Goal: Register for event/course

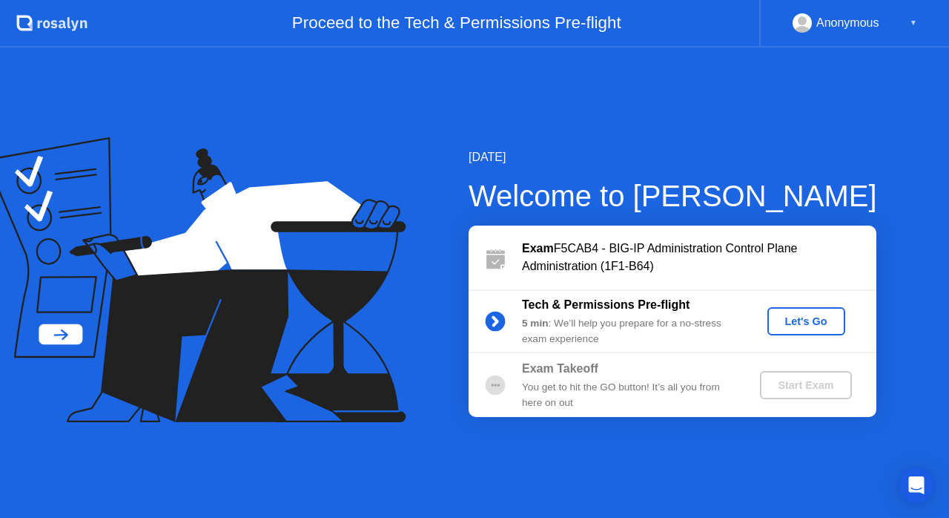
click at [793, 326] on div "Let's Go" at bounding box center [806, 321] width 66 height 12
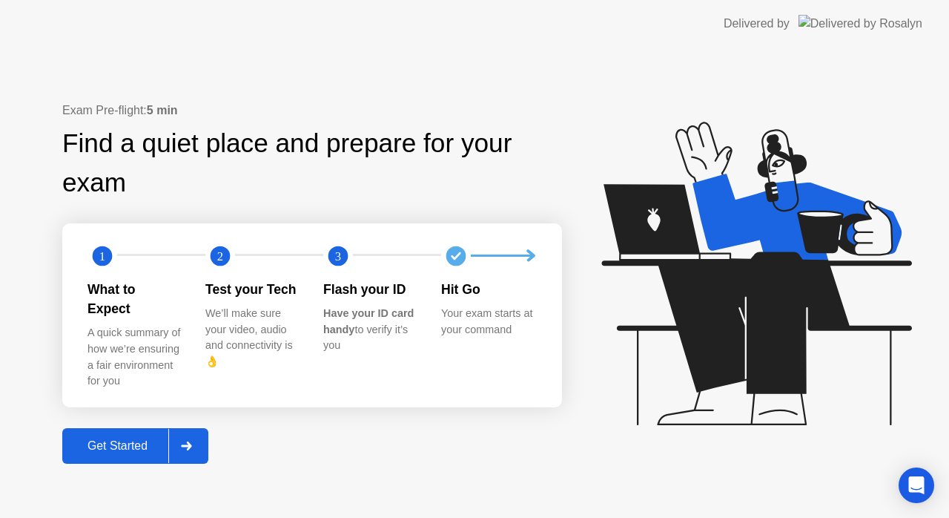
click at [122, 439] on div "Get Started" at bounding box center [118, 445] width 102 height 13
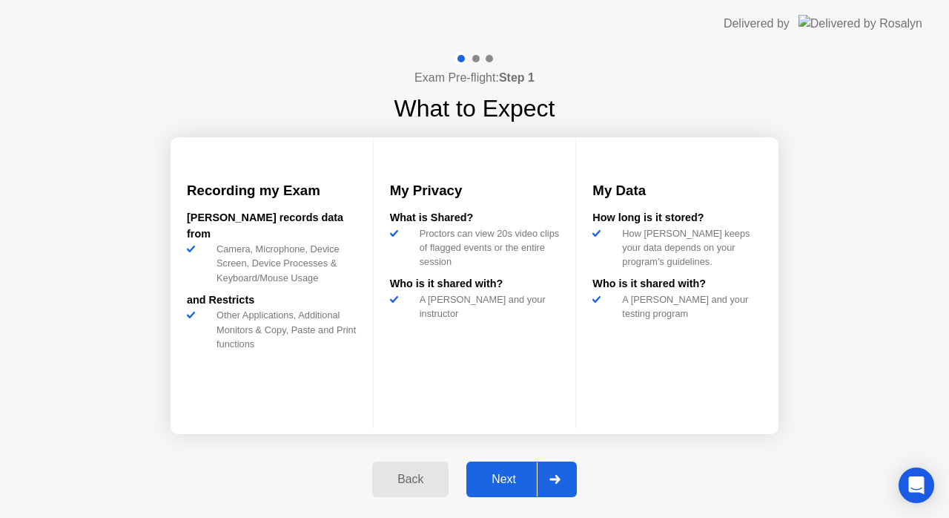
click at [500, 478] on div "Next" at bounding box center [504, 478] width 66 height 13
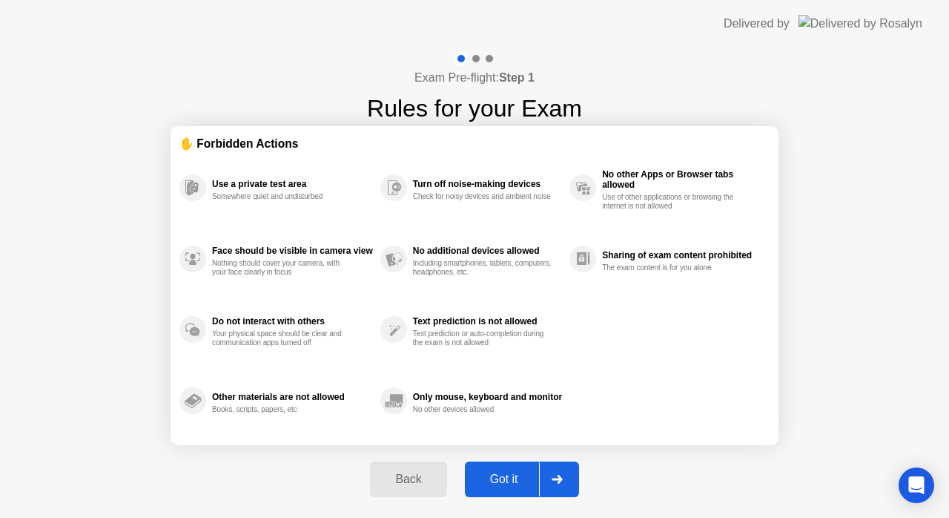
click at [500, 478] on div "Got it" at bounding box center [504, 478] width 70 height 13
select select "**********"
select select "*******"
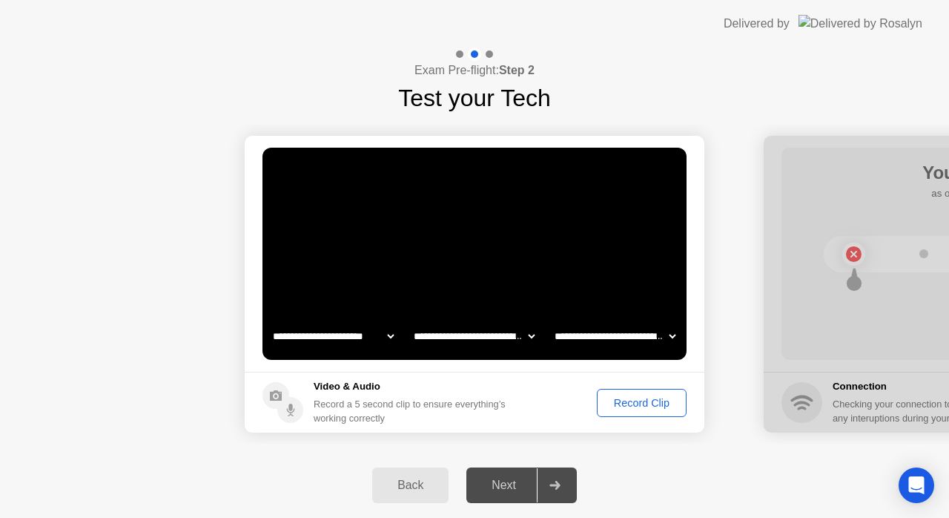
click at [642, 405] on div "Record Clip" at bounding box center [641, 403] width 79 height 12
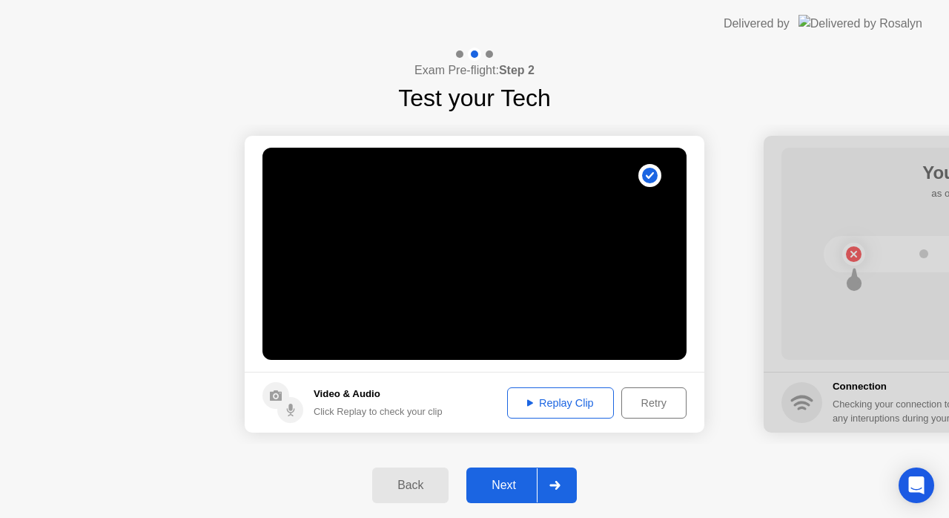
click at [491, 491] on div "Next" at bounding box center [504, 484] width 66 height 13
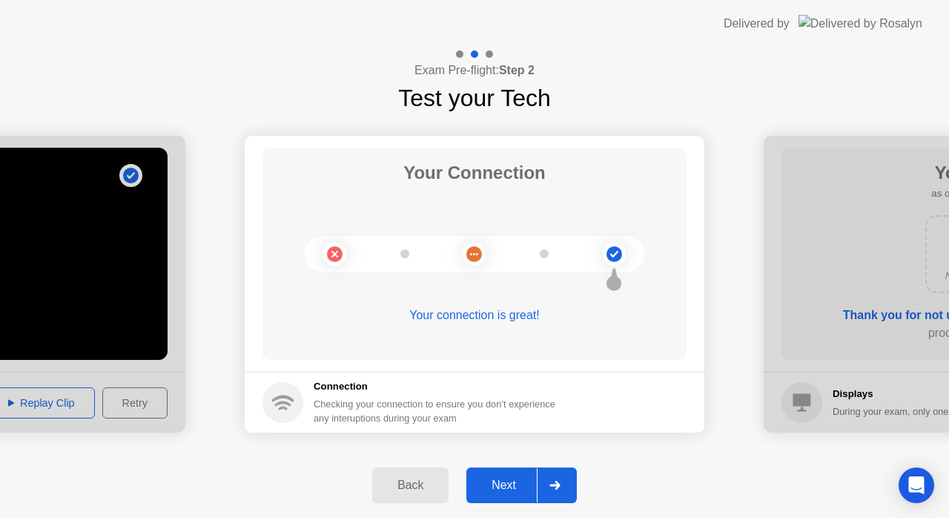
click at [656, 453] on div "Back Next" at bounding box center [474, 484] width 949 height 65
click at [495, 480] on div "Next" at bounding box center [504, 484] width 66 height 13
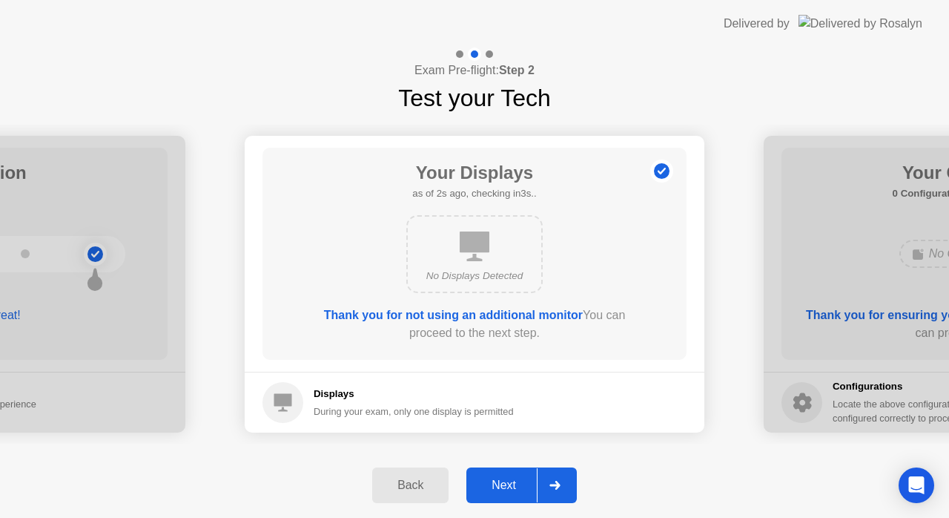
click at [495, 480] on div "Next" at bounding box center [504, 484] width 66 height 13
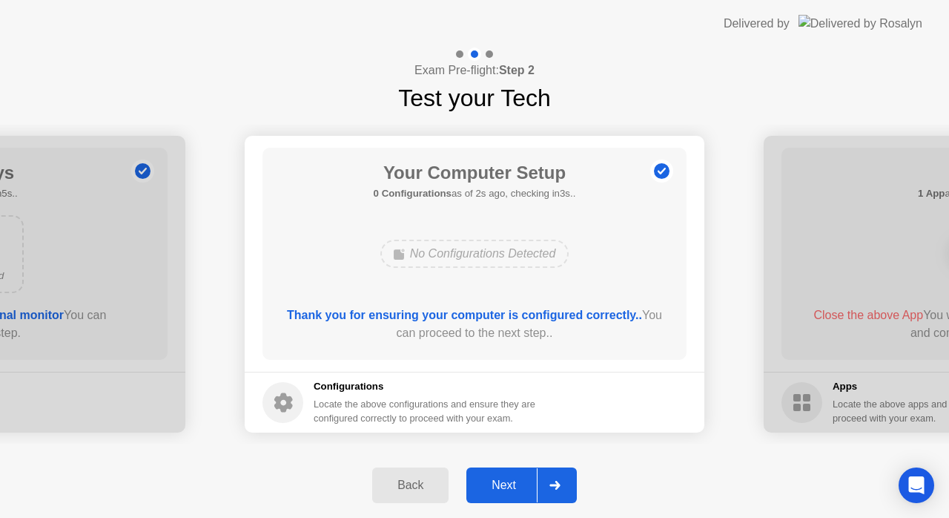
click at [495, 480] on div "Next" at bounding box center [504, 484] width 66 height 13
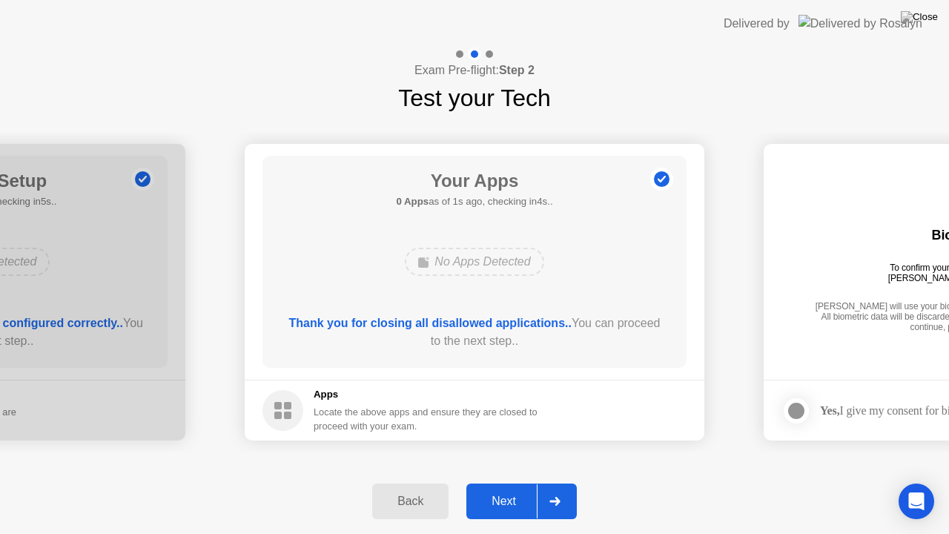
click at [502, 498] on div "Next" at bounding box center [504, 501] width 66 height 13
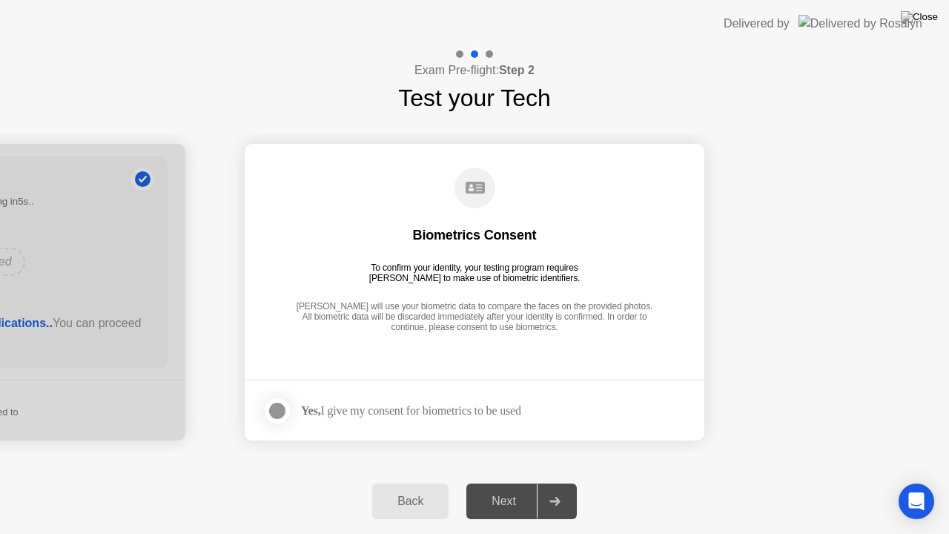
click at [387, 409] on div "Yes, I give my consent for biometrics to be used" at bounding box center [411, 410] width 220 height 14
click at [275, 412] on div at bounding box center [277, 411] width 18 height 18
click at [506, 498] on div "Next" at bounding box center [504, 501] width 66 height 13
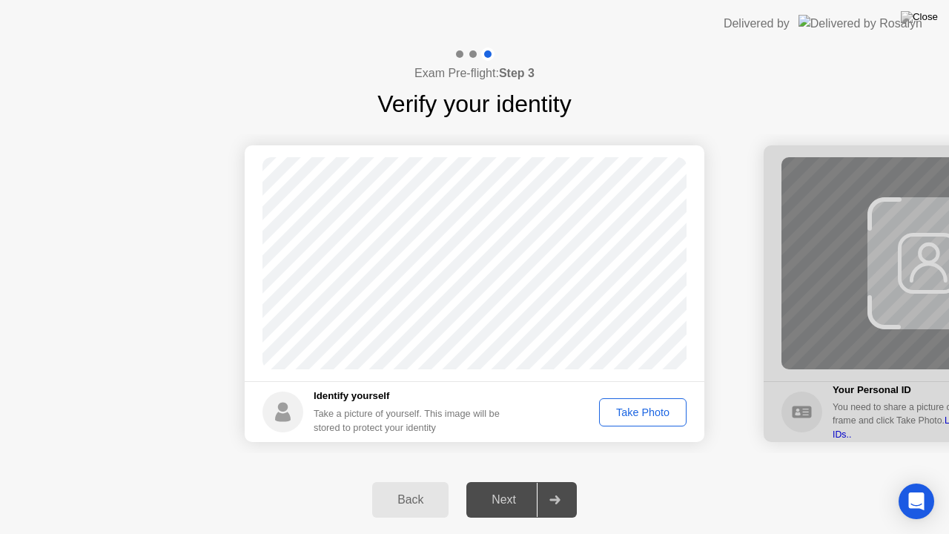
click at [631, 414] on div "Take Photo" at bounding box center [642, 412] width 77 height 12
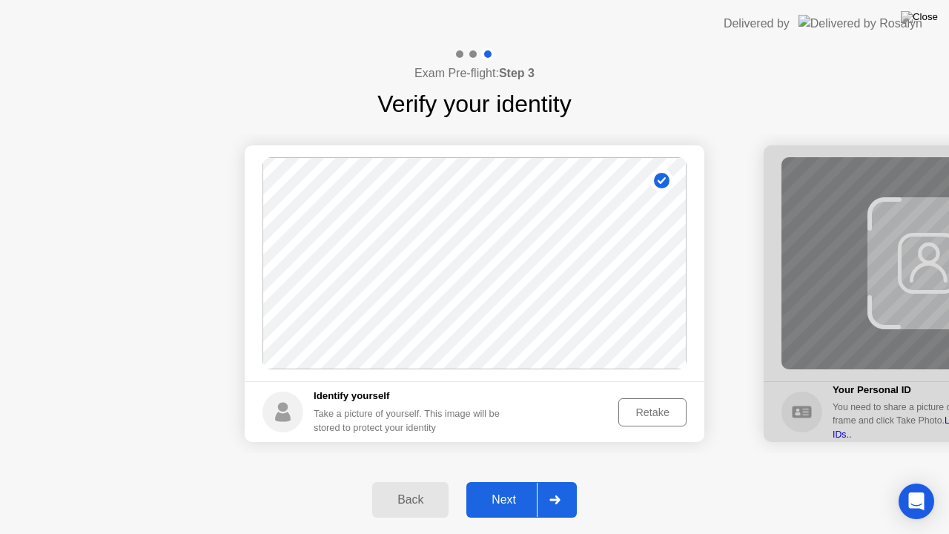
click at [509, 504] on div "Next" at bounding box center [504, 499] width 66 height 13
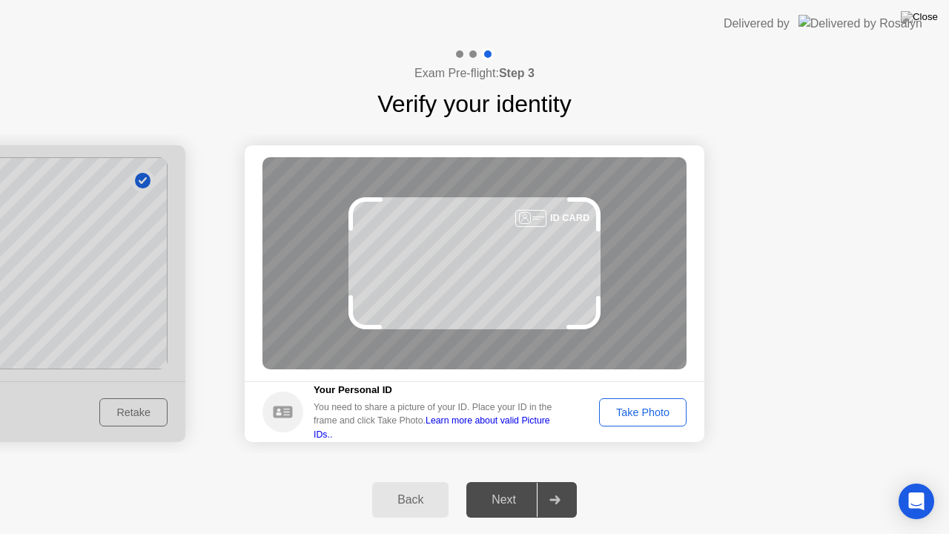
click at [644, 411] on div "Take Photo" at bounding box center [642, 412] width 77 height 12
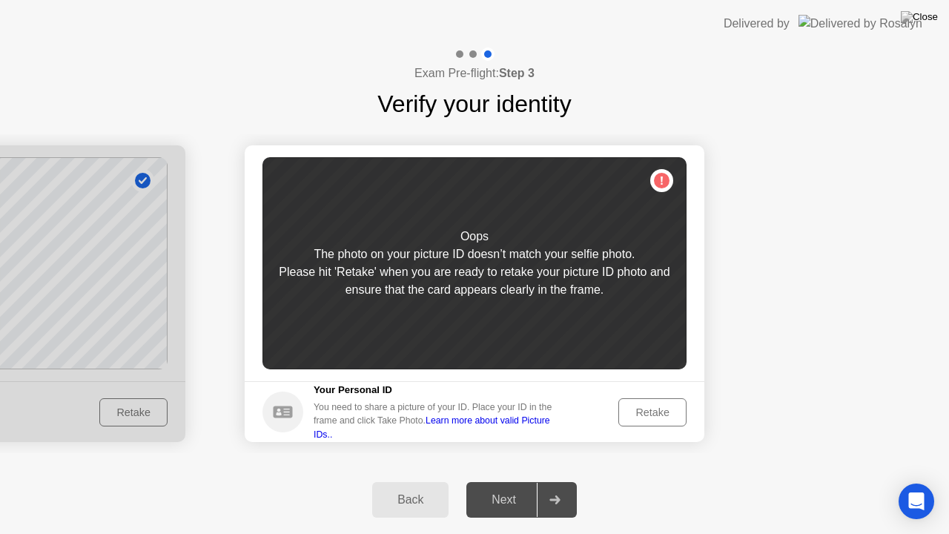
click at [663, 415] on div "Retake" at bounding box center [653, 412] width 58 height 12
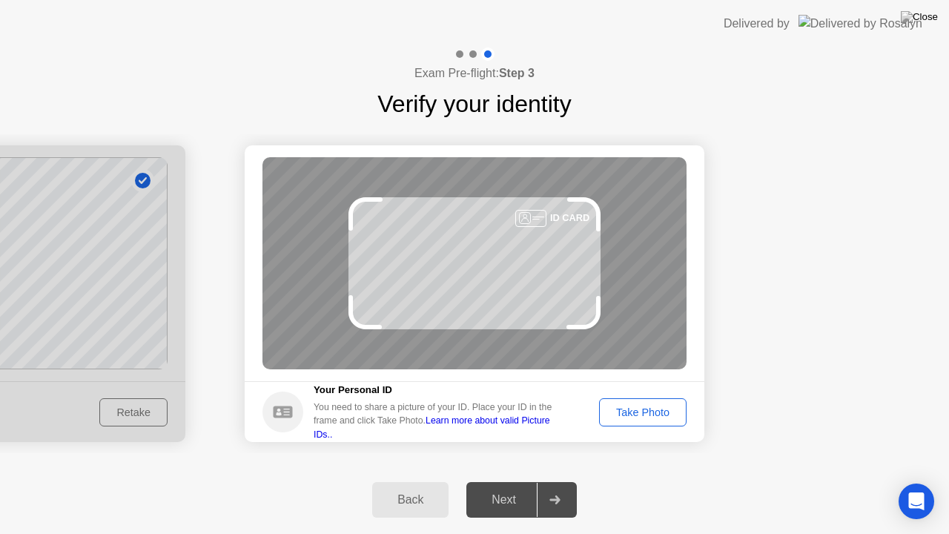
click at [663, 415] on div "Take Photo" at bounding box center [642, 412] width 77 height 12
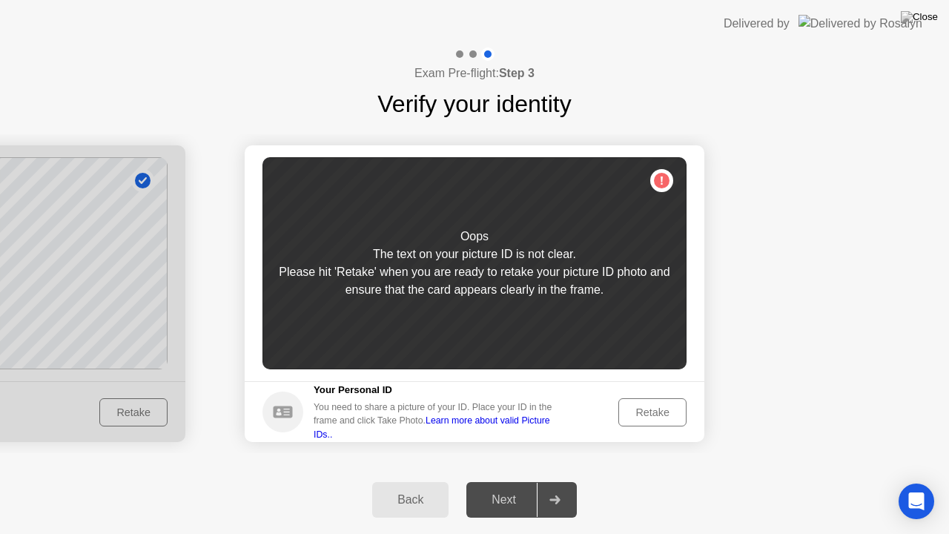
click at [663, 415] on div "Retake" at bounding box center [653, 412] width 58 height 12
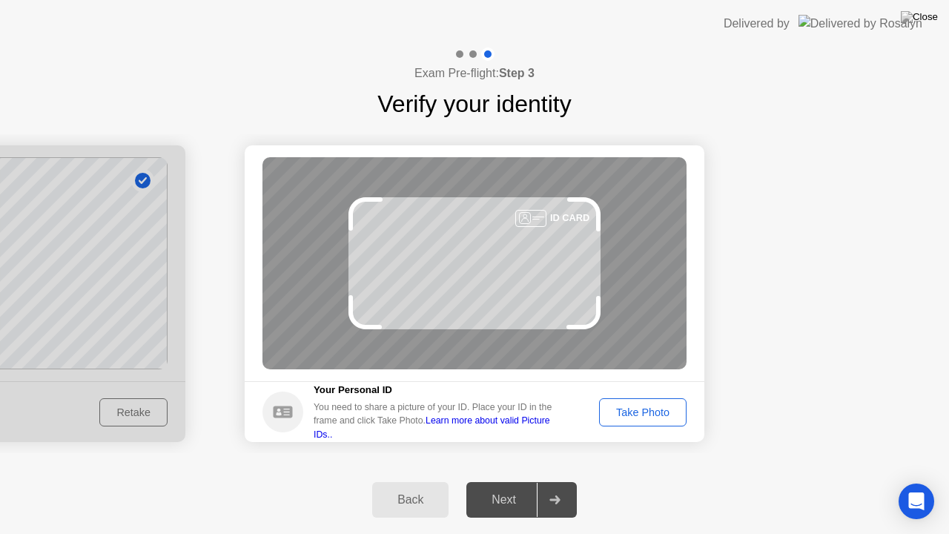
click at [663, 415] on div "Take Photo" at bounding box center [642, 412] width 77 height 12
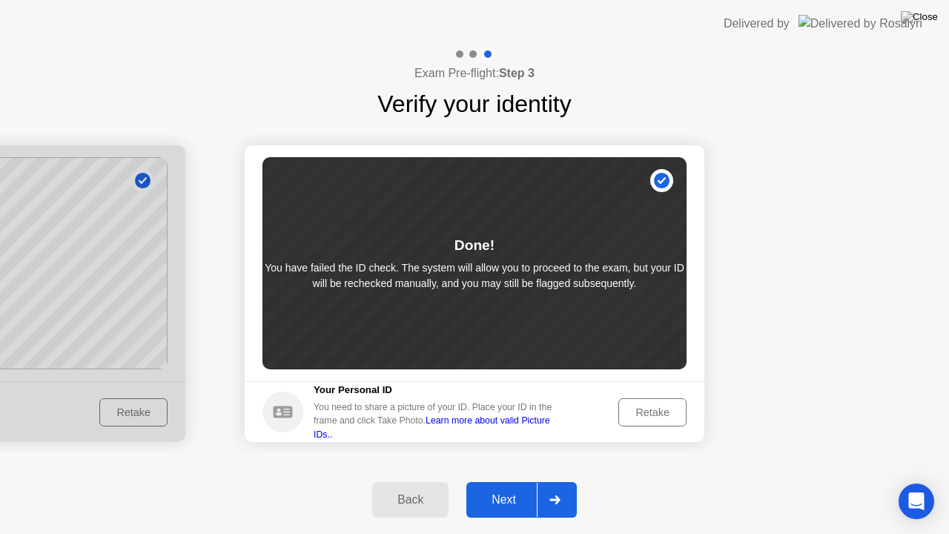
click at [498, 506] on div "Next" at bounding box center [504, 499] width 66 height 13
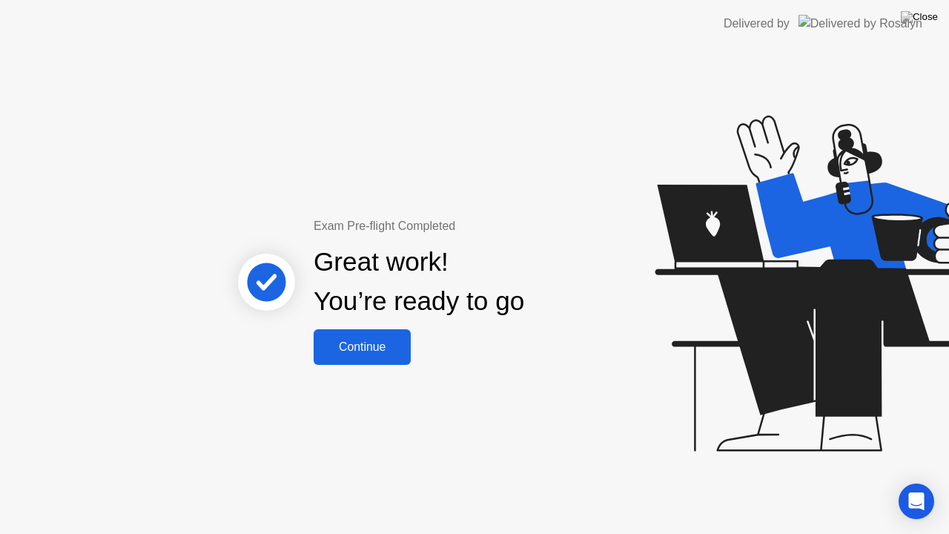
click at [368, 343] on div "Continue" at bounding box center [362, 346] width 88 height 13
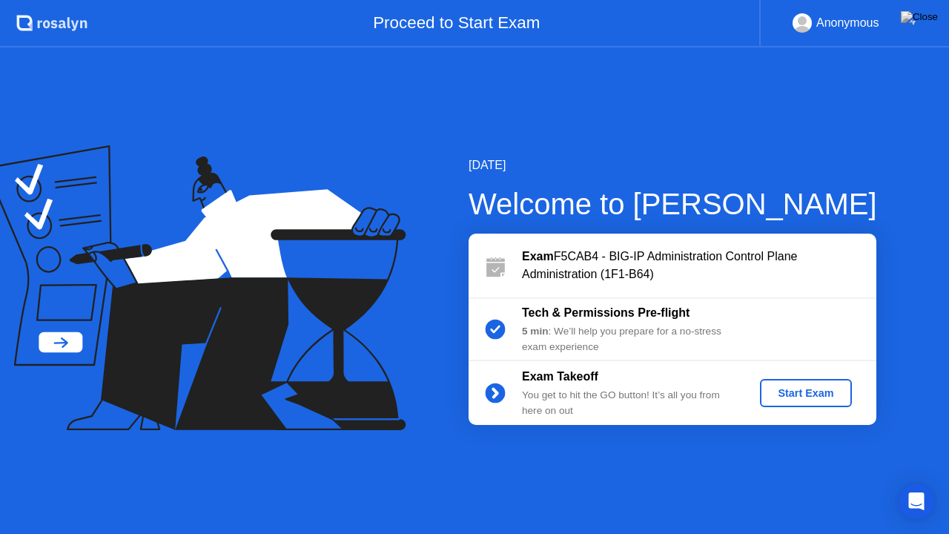
click at [787, 396] on div "Start Exam" at bounding box center [805, 393] width 79 height 12
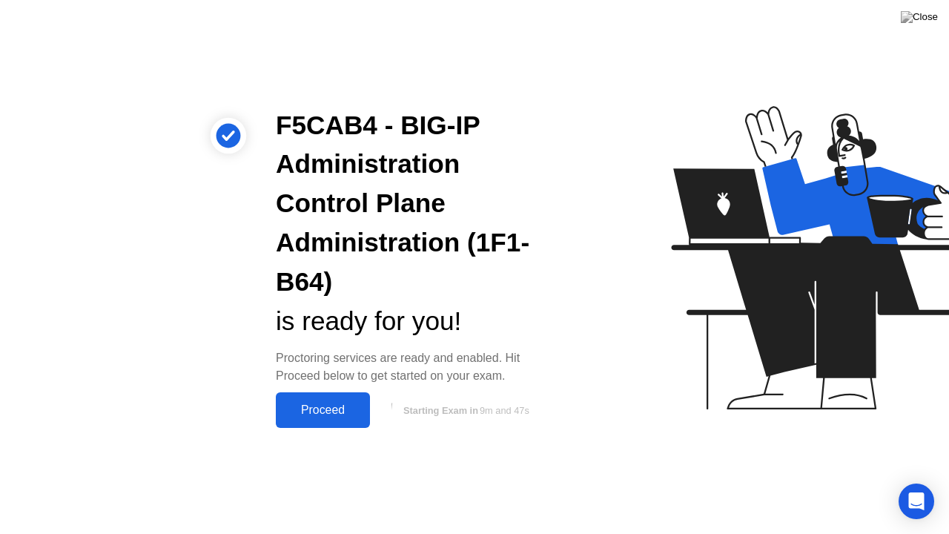
click at [316, 416] on div "Proceed" at bounding box center [322, 409] width 85 height 13
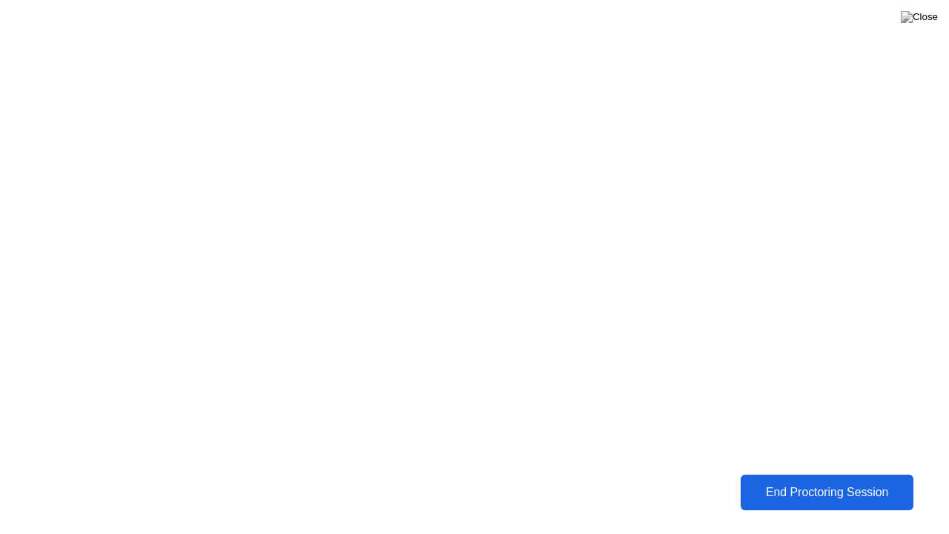
click at [817, 489] on div "End Proctoring Session" at bounding box center [827, 492] width 165 height 13
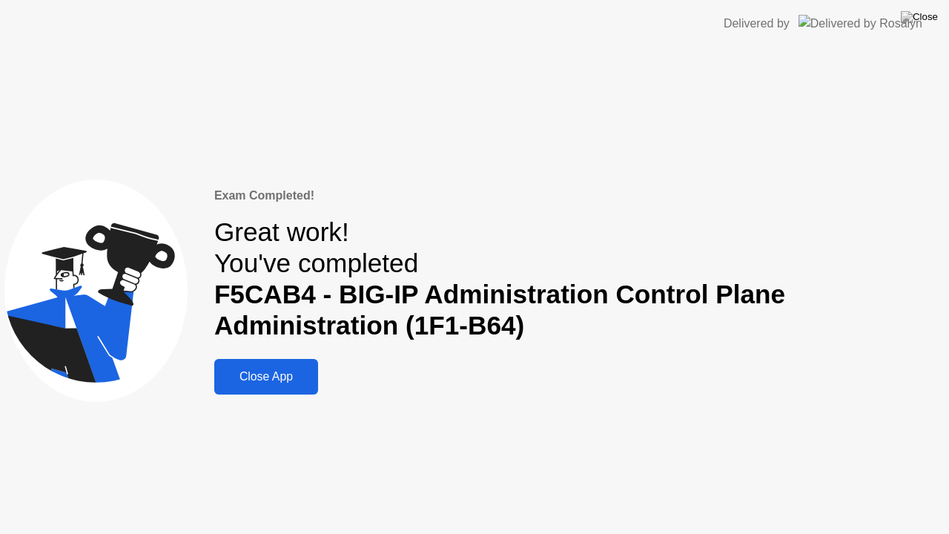
click at [266, 377] on div "Close App" at bounding box center [266, 376] width 95 height 13
